Goal: Find specific page/section: Find specific page/section

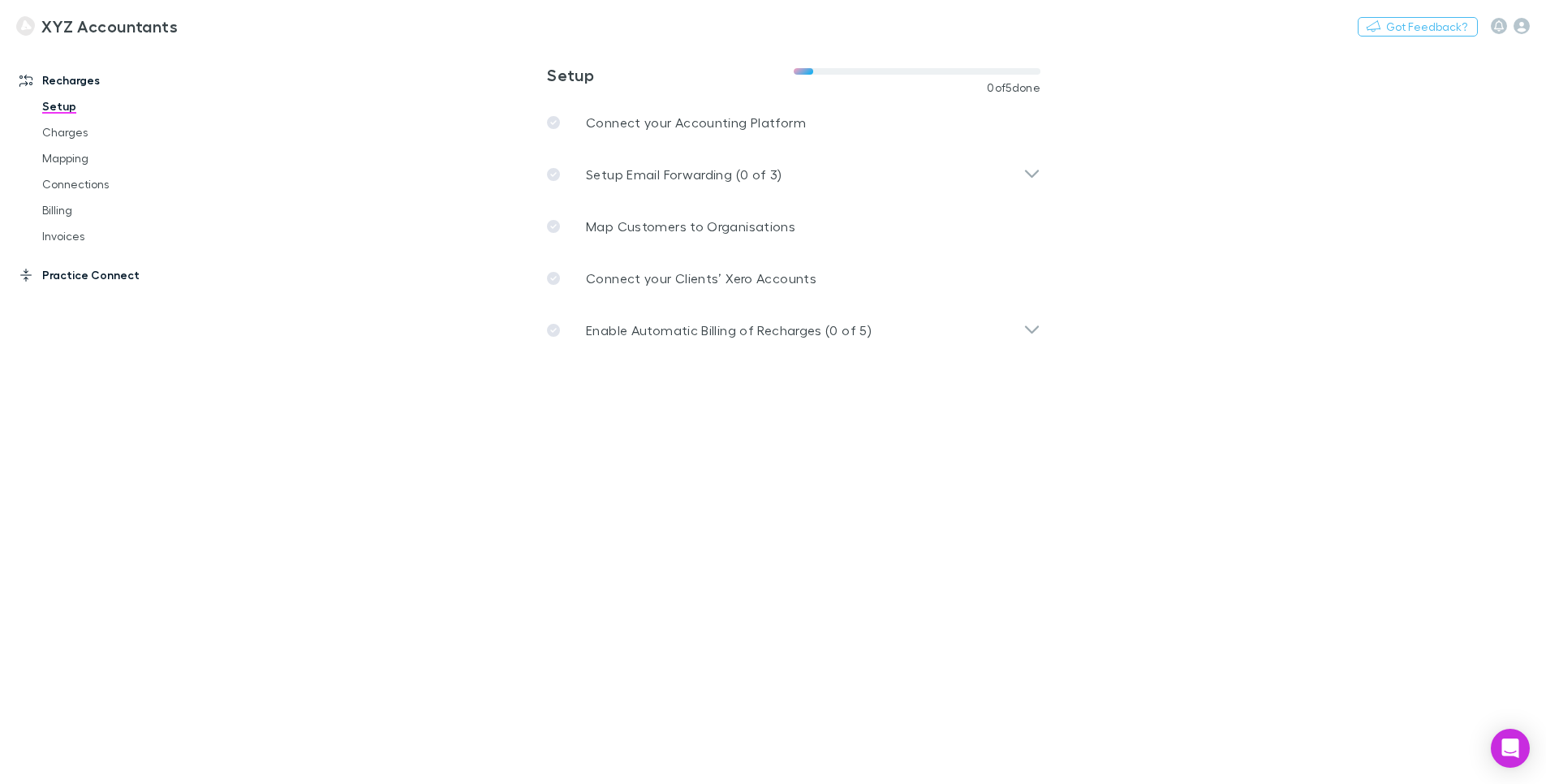
click at [109, 283] on link "Practice Connect" at bounding box center [104, 275] width 204 height 26
